Goal: Task Accomplishment & Management: Manage account settings

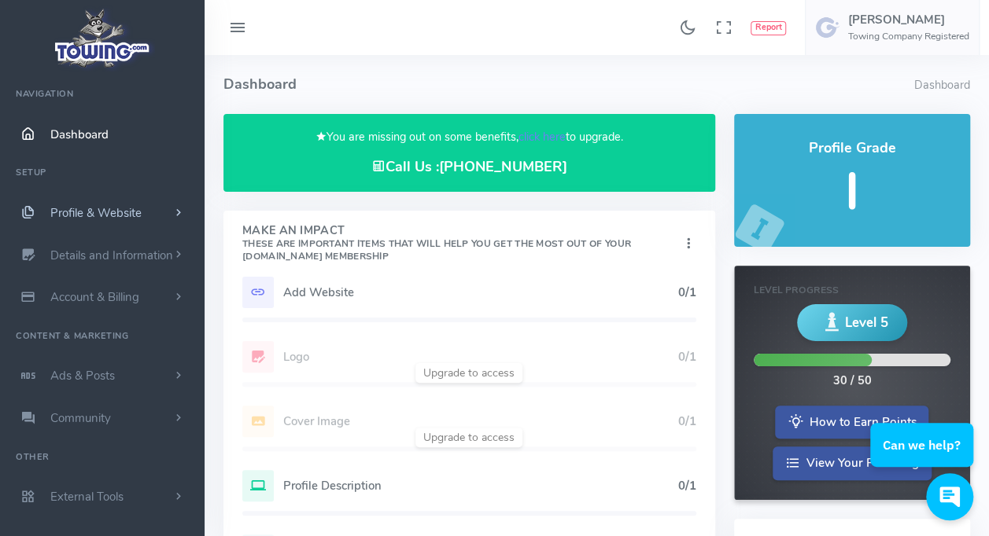
click at [112, 214] on span "Profile & Website" at bounding box center [95, 213] width 91 height 16
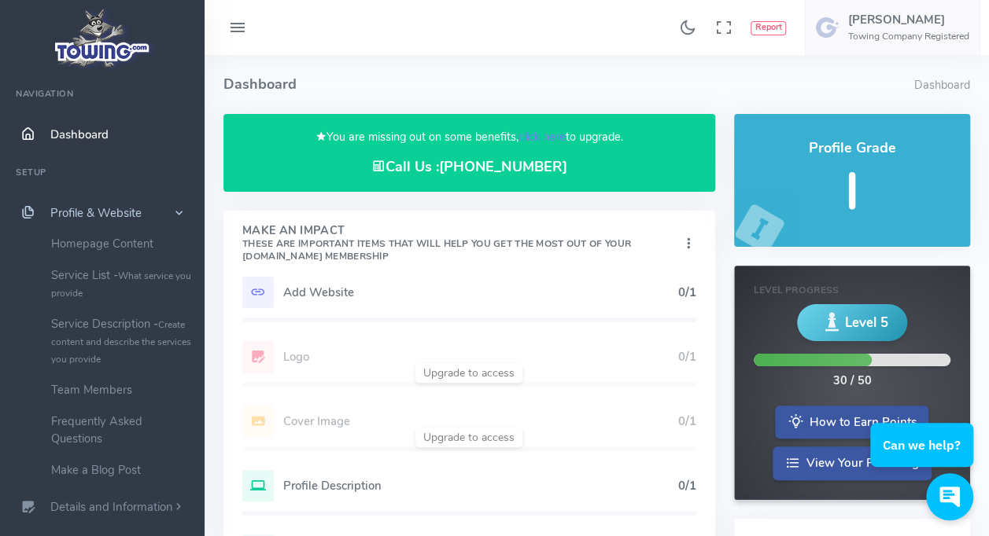
click at [100, 201] on link "Profile & Website" at bounding box center [102, 213] width 204 height 42
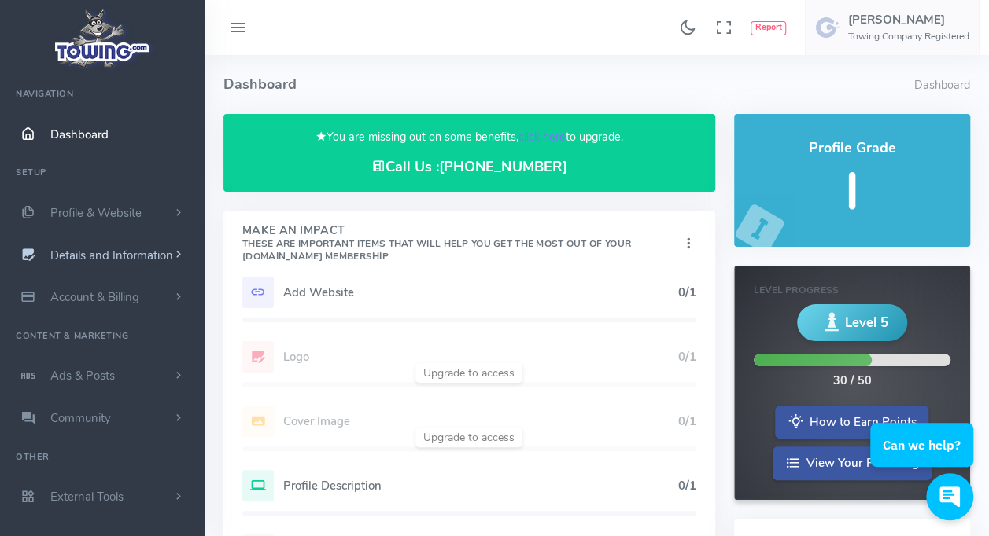
click at [88, 256] on span "Details and Information" at bounding box center [111, 256] width 123 height 16
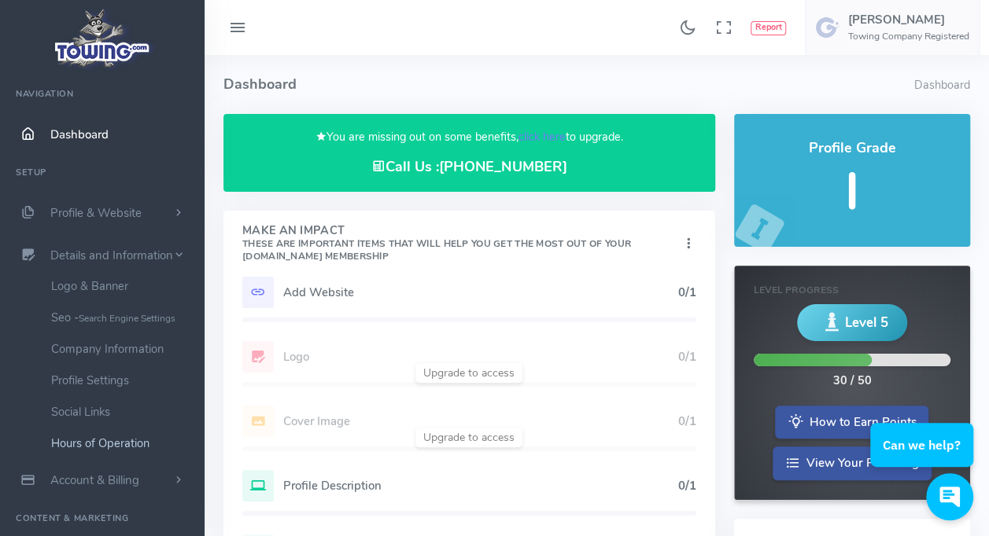
click at [88, 445] on link "Hours of Operation" at bounding box center [121, 443] width 165 height 31
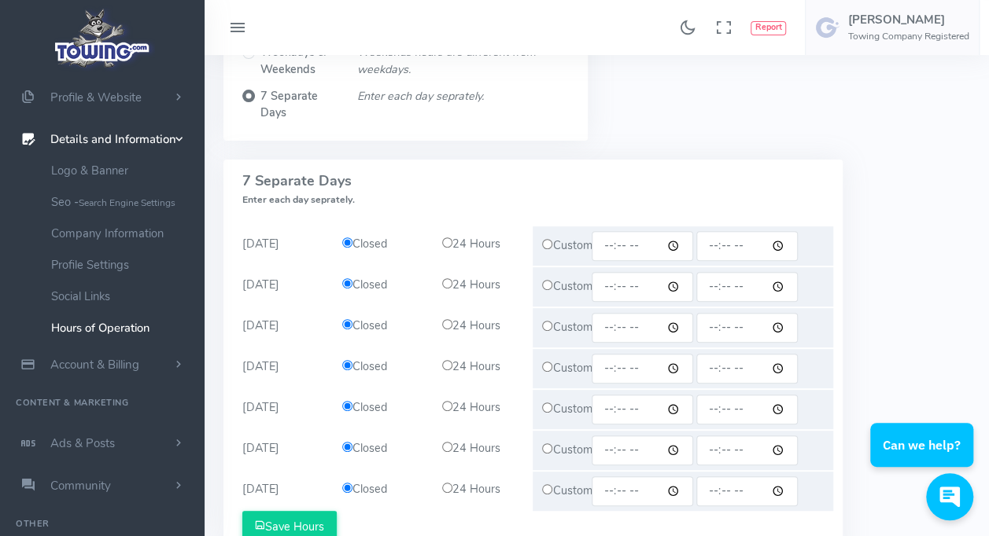
scroll to position [203, 0]
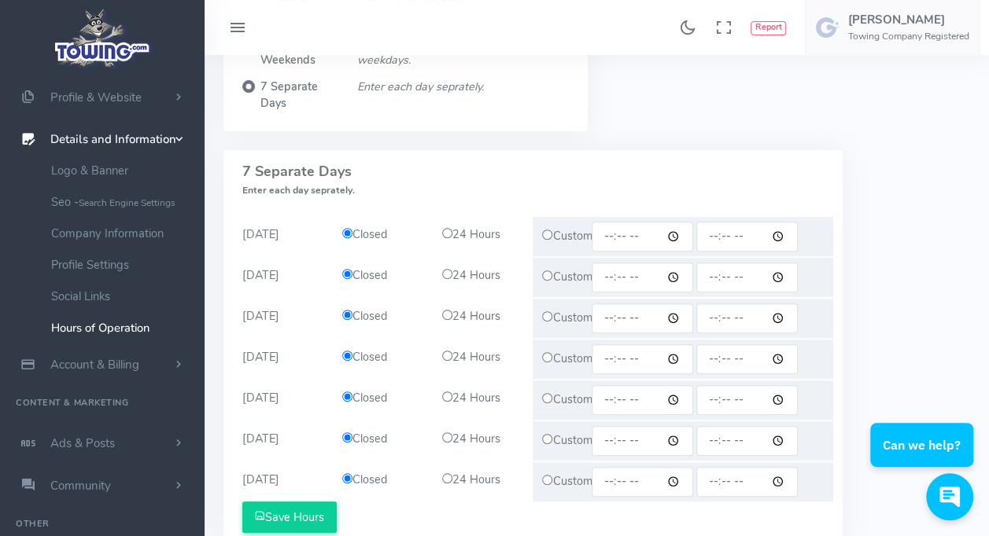
click at [544, 236] on input "radio" at bounding box center [547, 235] width 10 height 10
radio input "true"
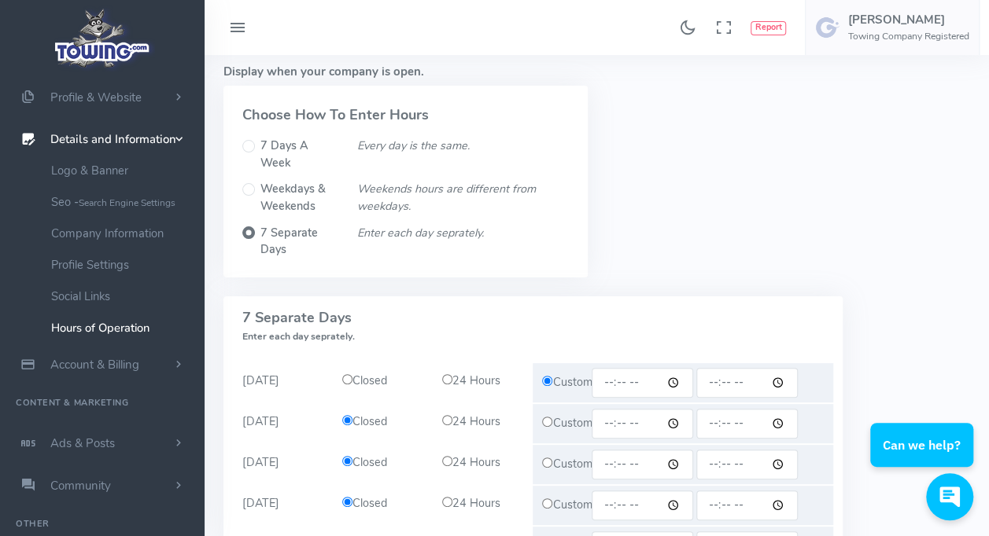
scroll to position [49, 0]
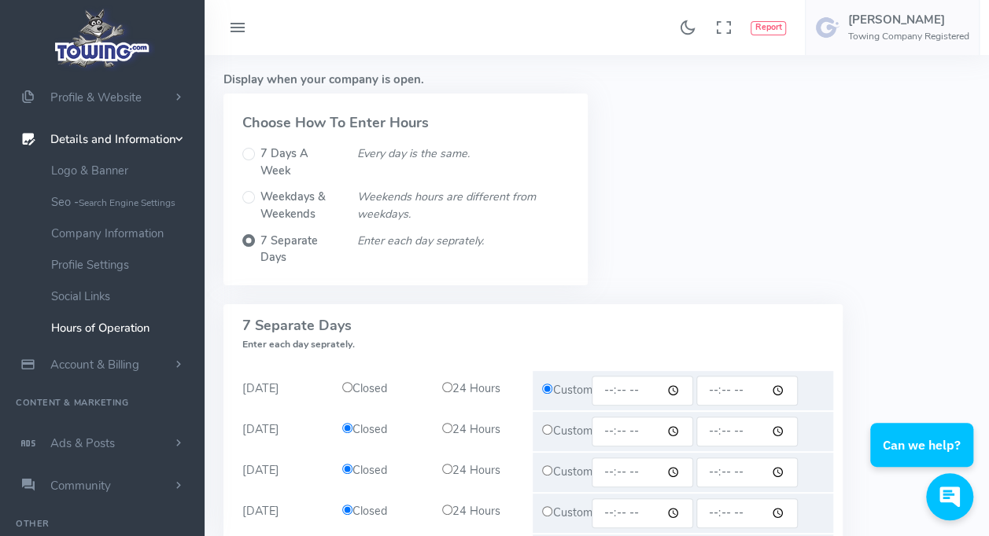
click at [258, 161] on div "7 Days A Week" at bounding box center [290, 162] width 96 height 34
click at [252, 158] on input "7 Days A Week" at bounding box center [248, 154] width 13 height 13
radio input "true"
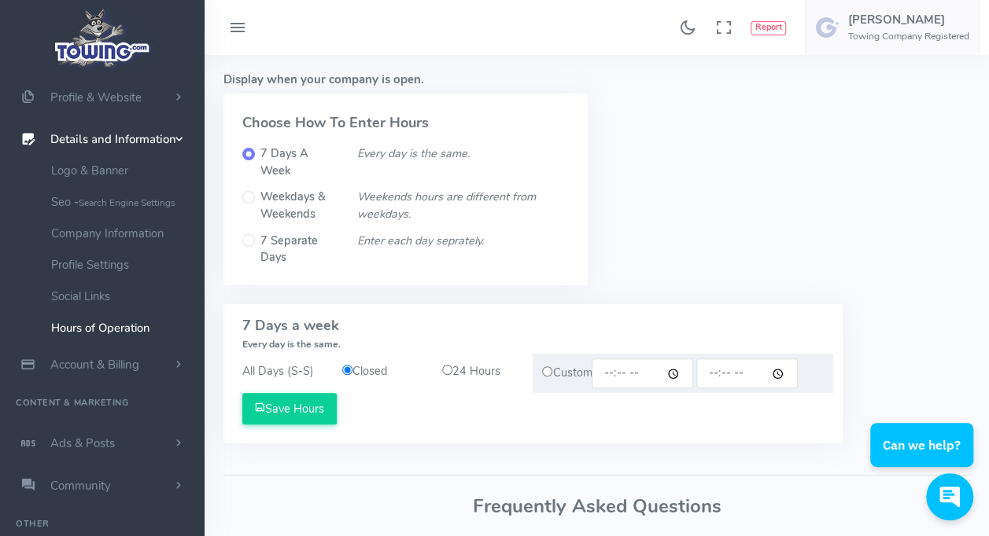
click at [307, 206] on label "Weekdays & Weekends" at bounding box center [299, 206] width 78 height 34
click at [255, 204] on input "Weekdays & Weekends" at bounding box center [248, 197] width 13 height 13
radio input "true"
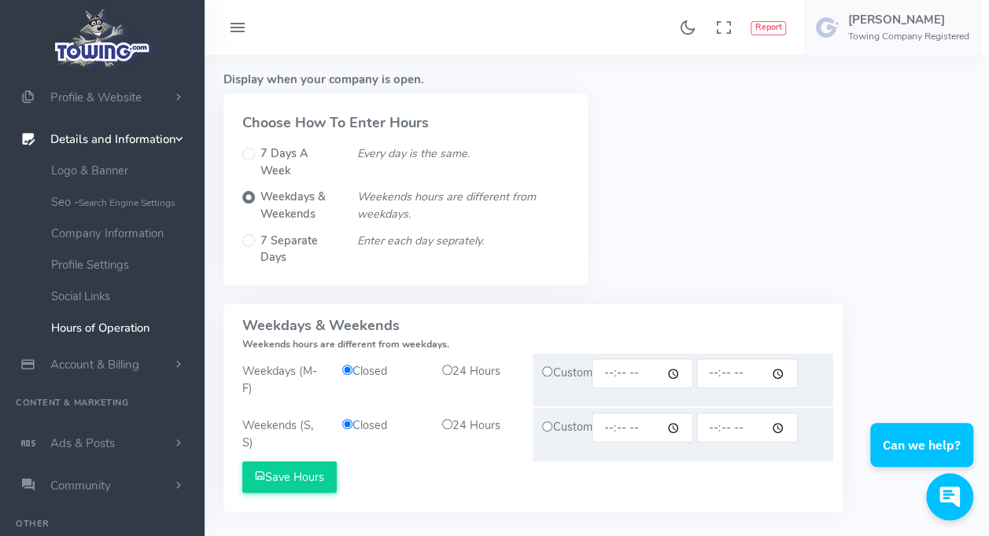
click at [448, 373] on input "radio" at bounding box center [447, 370] width 10 height 10
radio input "true"
click at [562, 375] on div "Custom" at bounding box center [682, 380] width 300 height 53
click at [546, 374] on input "radio" at bounding box center [547, 371] width 10 height 10
radio input "true"
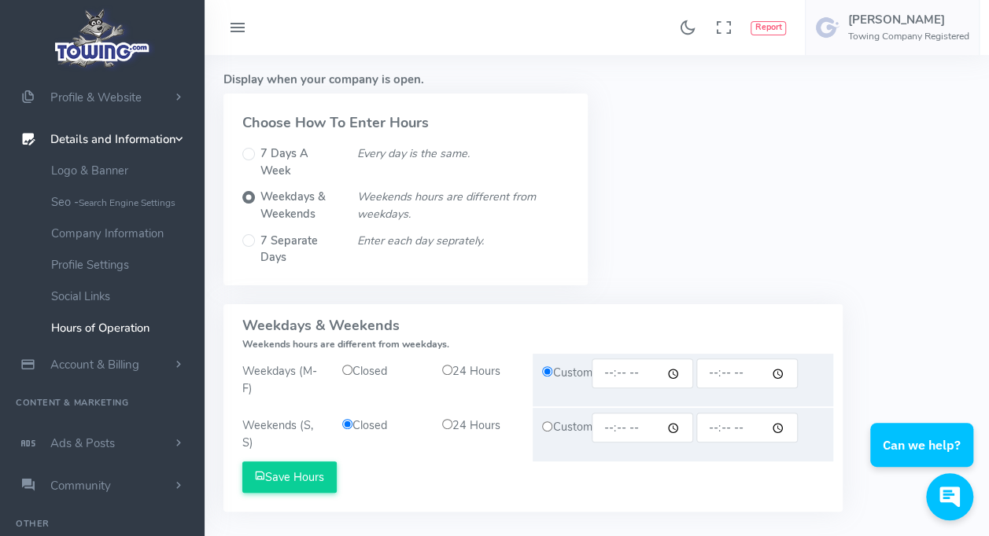
click at [631, 376] on input "time" at bounding box center [641, 374] width 101 height 30
click at [676, 376] on input "time" at bounding box center [641, 374] width 101 height 30
click at [750, 371] on input "time" at bounding box center [746, 374] width 101 height 30
click at [628, 371] on input "10:57" at bounding box center [641, 374] width 101 height 30
type input "10:00"
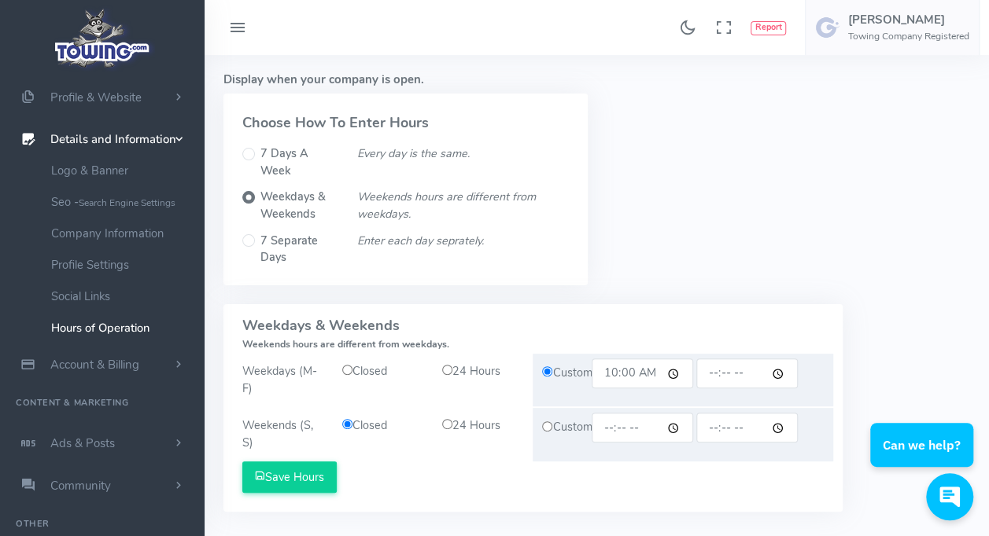
click at [785, 375] on input "time" at bounding box center [746, 374] width 101 height 30
type input "18:00"
click at [897, 279] on div "Display when your company is open. Choose How To Enter Hours 7 Days A Week Ever…" at bounding box center [596, 184] width 765 height 239
click at [303, 473] on button "Save Hours" at bounding box center [289, 477] width 94 height 31
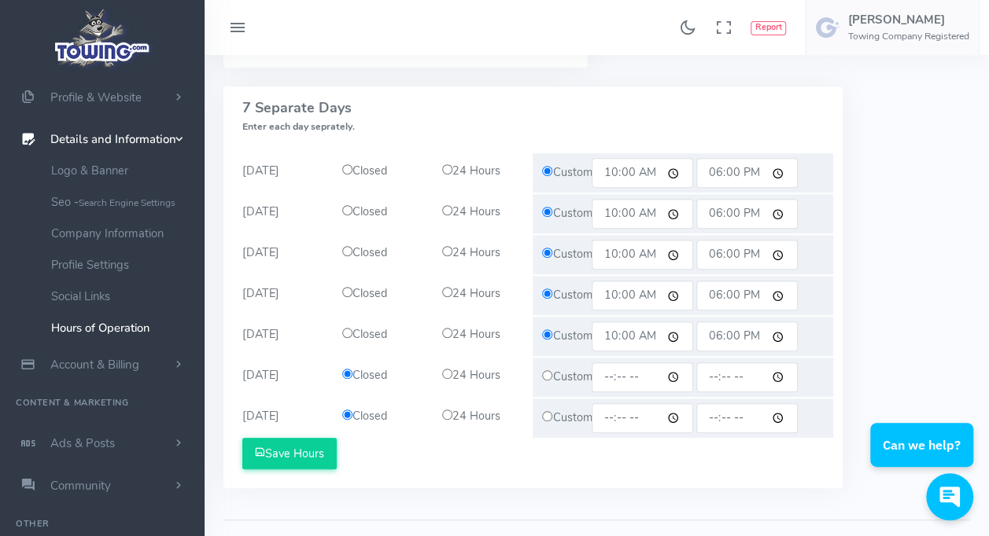
scroll to position [333, 0]
click at [100, 366] on span "Account & Billing" at bounding box center [94, 365] width 89 height 16
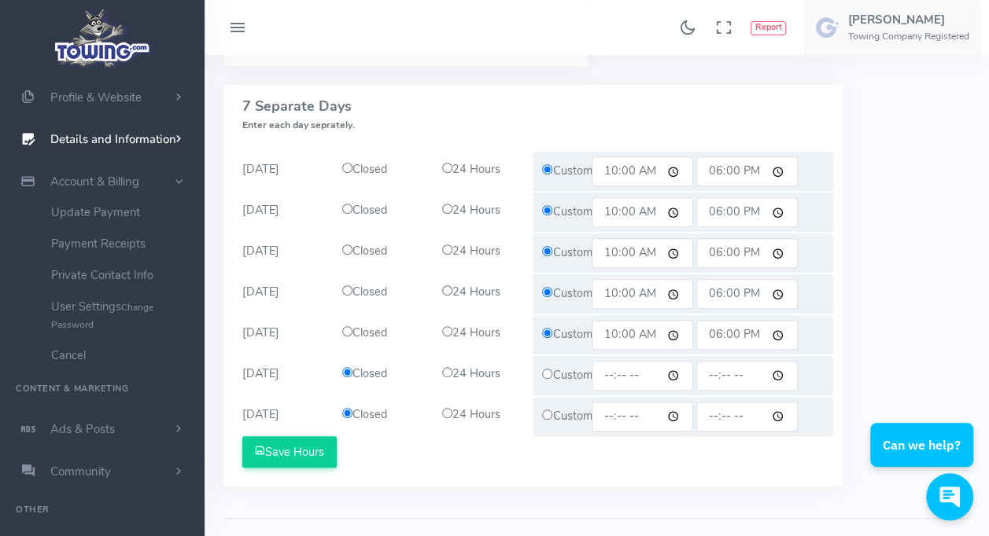
click at [107, 137] on span "Details and Information" at bounding box center [113, 140] width 126 height 16
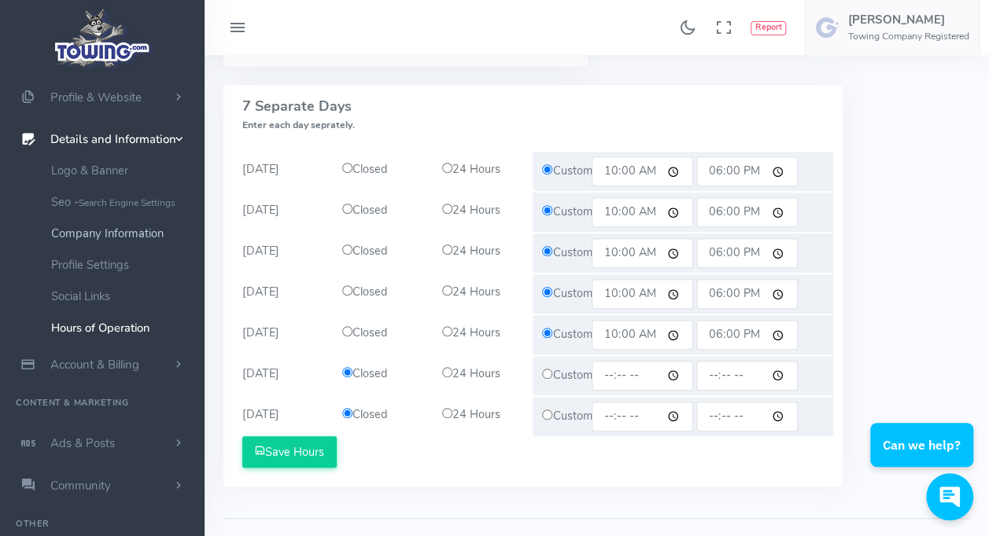
click at [121, 234] on link "Company Information" at bounding box center [121, 233] width 165 height 31
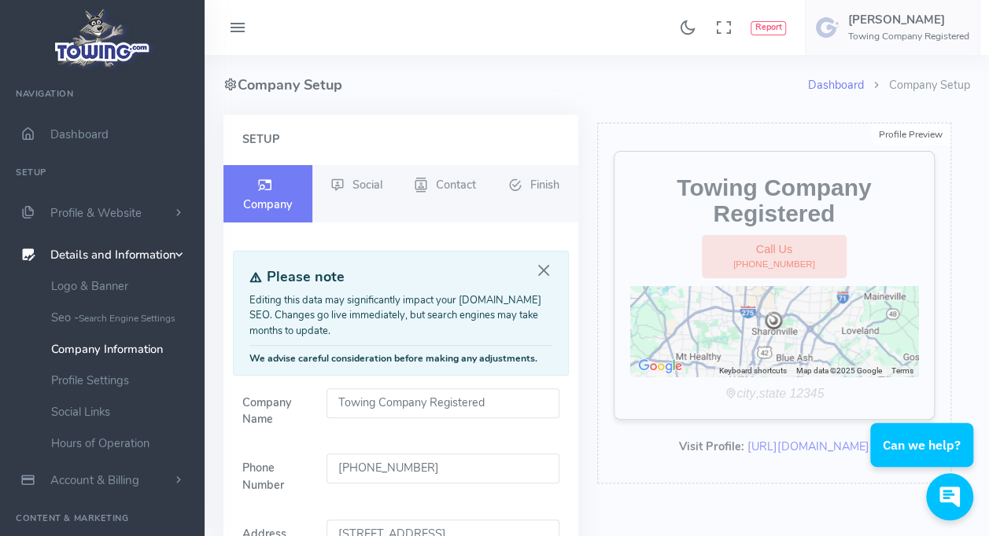
drag, startPoint x: 436, startPoint y: 475, endPoint x: 296, endPoint y: 472, distance: 140.0
click at [296, 472] on div "Phone Number (513) 755-7766" at bounding box center [401, 477] width 336 height 47
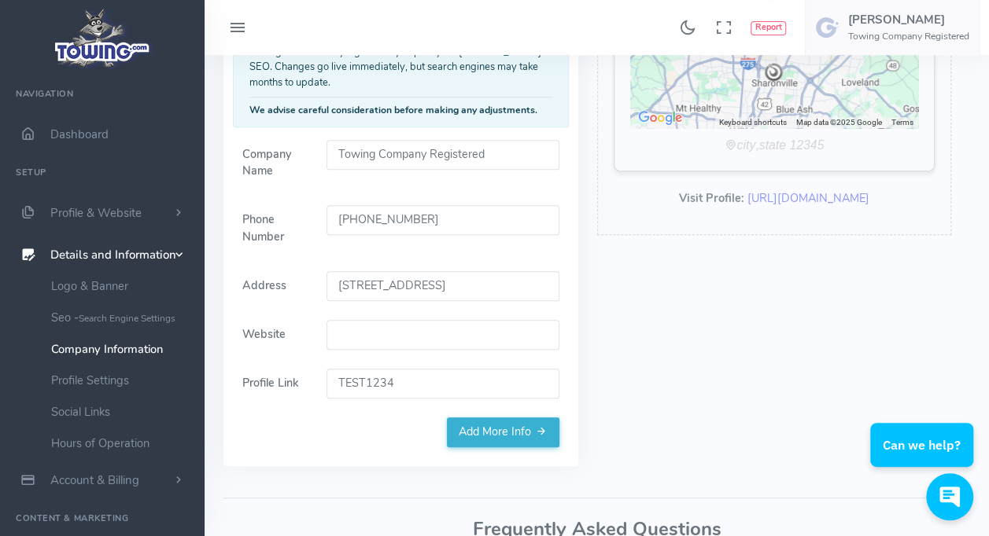
scroll to position [258, 0]
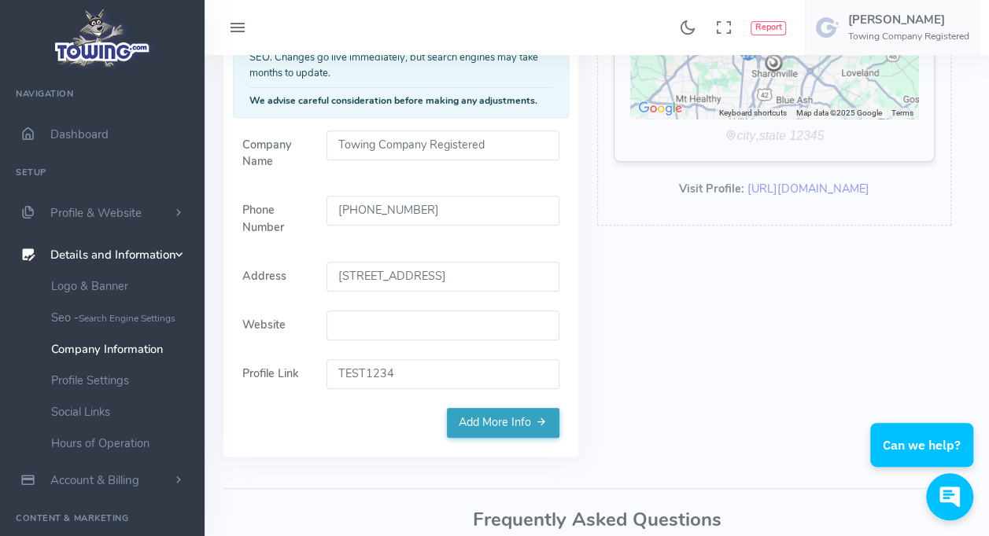
type input "(877) 444-6339"
click at [506, 418] on link "Add More Info" at bounding box center [503, 423] width 112 height 30
